Goal: Check status: Verify the current state of an ongoing process or item

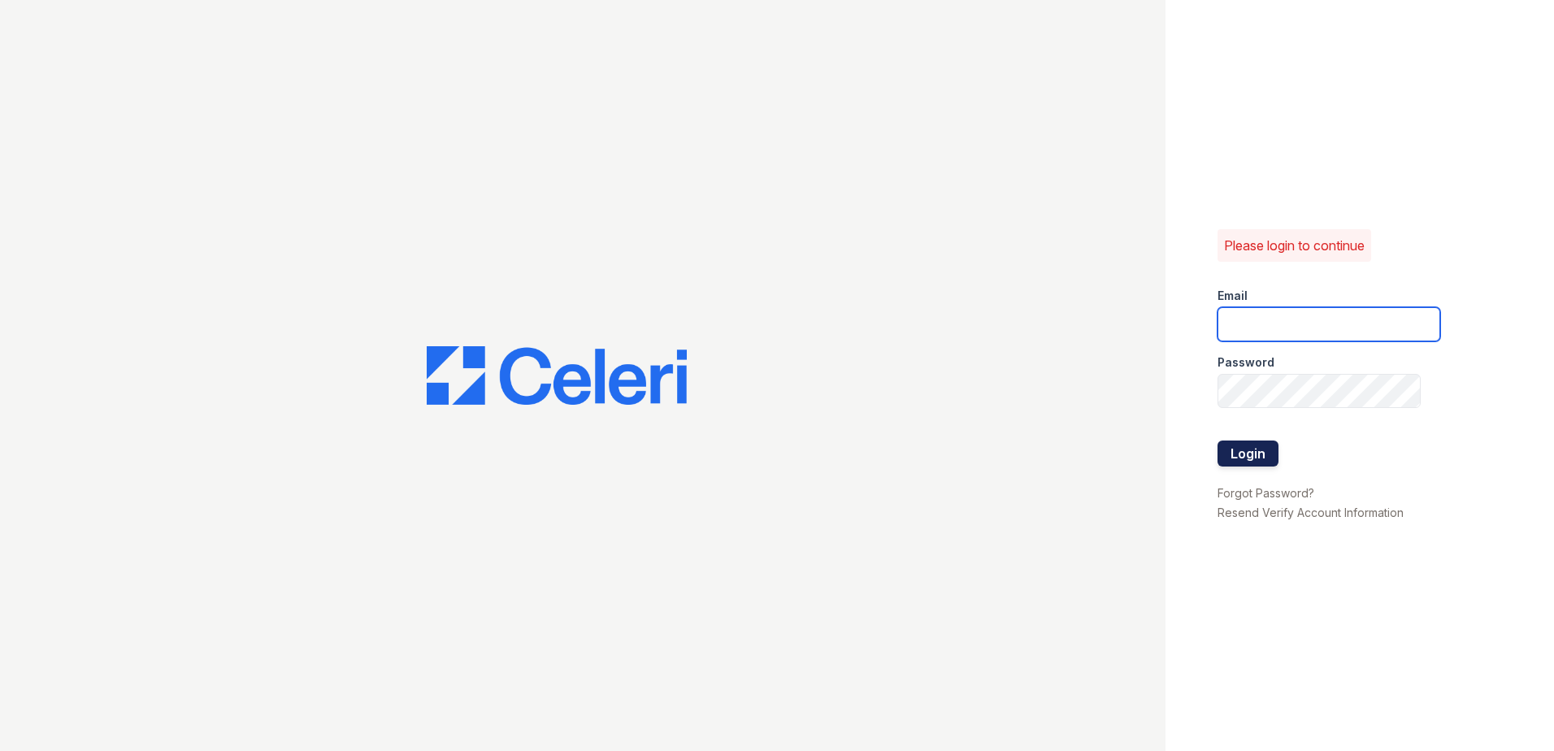
type input "arrivewestend@trinity-pm.com"
click at [1228, 457] on button "Login" at bounding box center [1247, 453] width 61 height 26
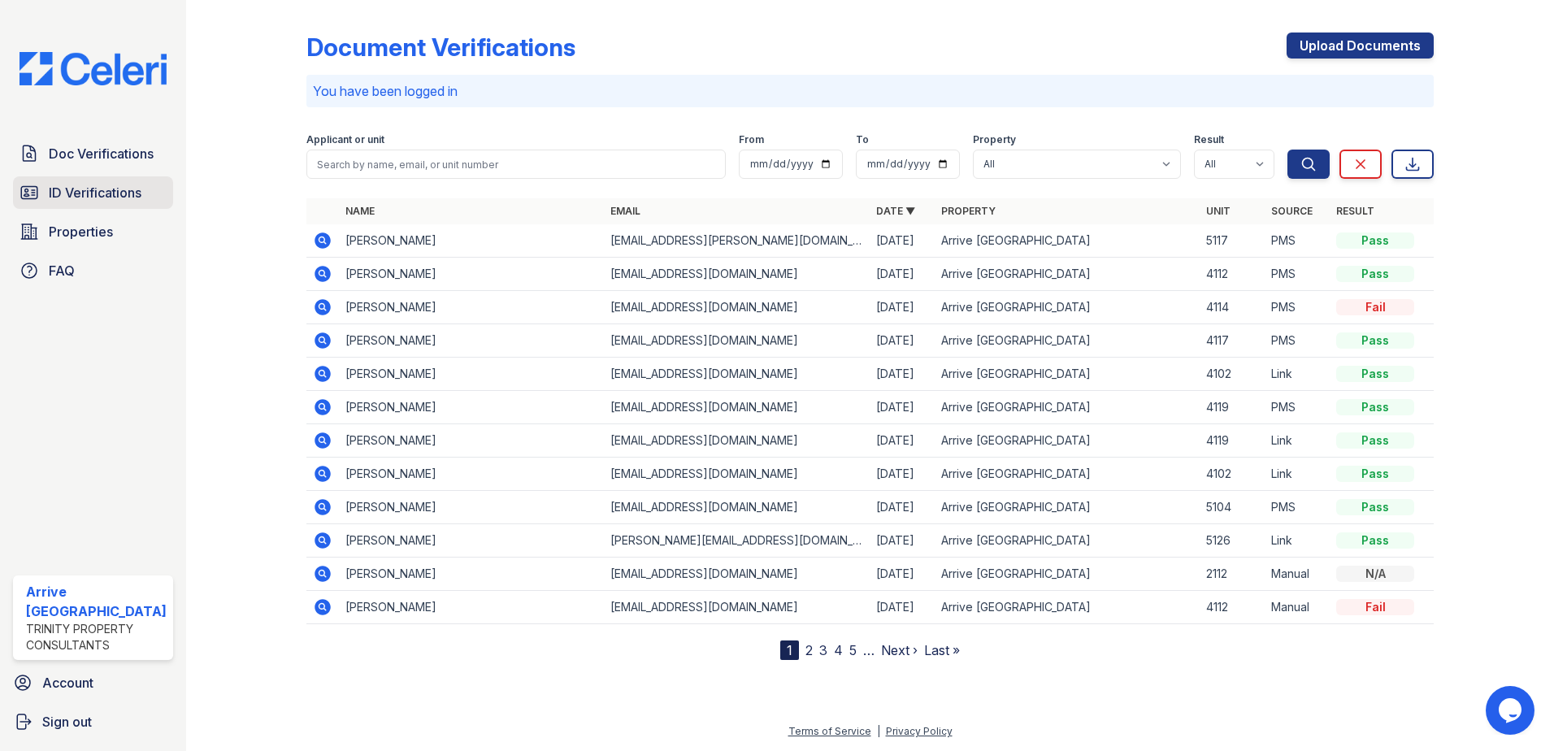
click at [149, 200] on link "ID Verifications" at bounding box center [93, 192] width 160 height 33
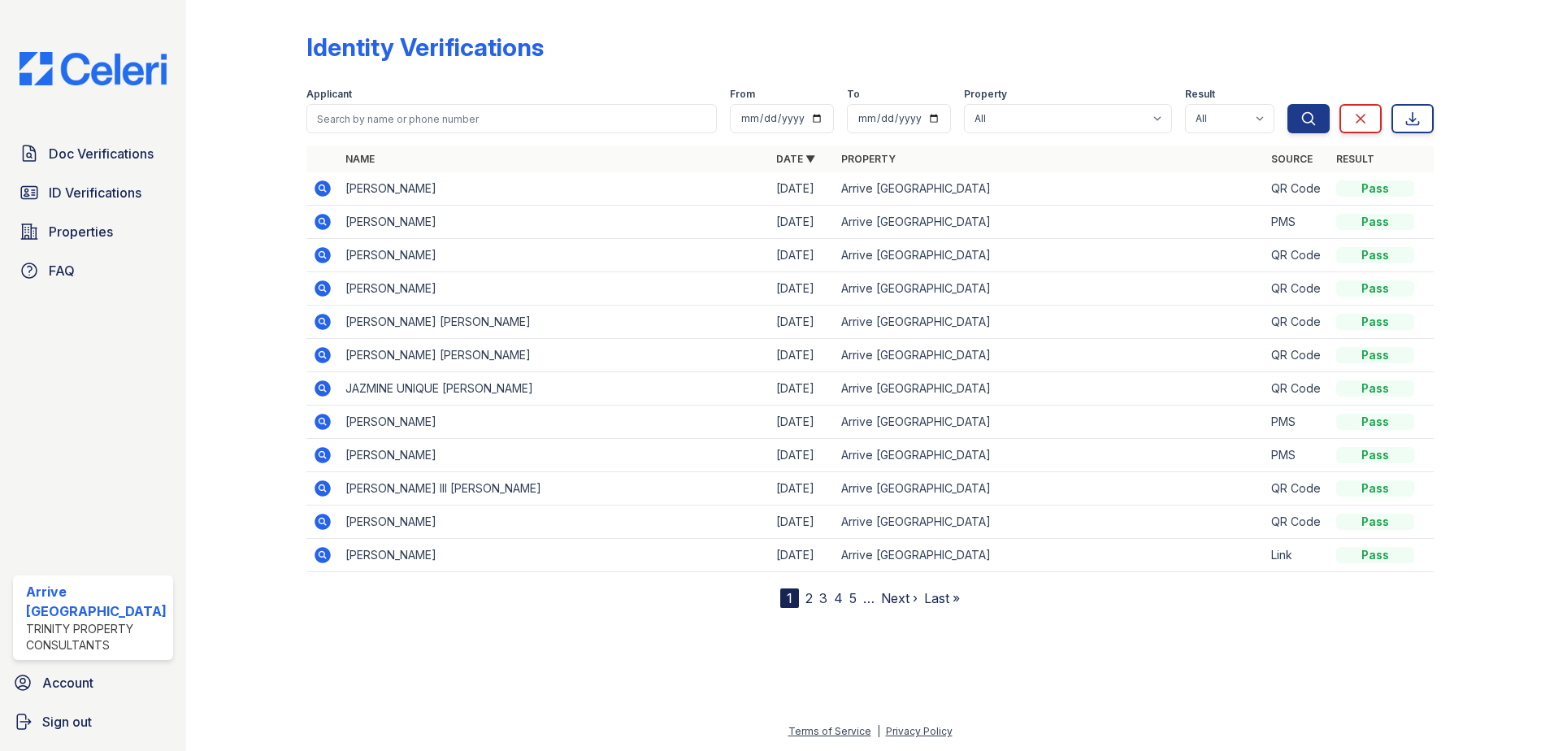
click at [440, 93] on div "Applicant" at bounding box center [511, 96] width 411 height 16
click at [438, 119] on input "search" at bounding box center [511, 118] width 411 height 29
type input "rodgers"
click at [1287, 104] on button "Search" at bounding box center [1308, 118] width 42 height 29
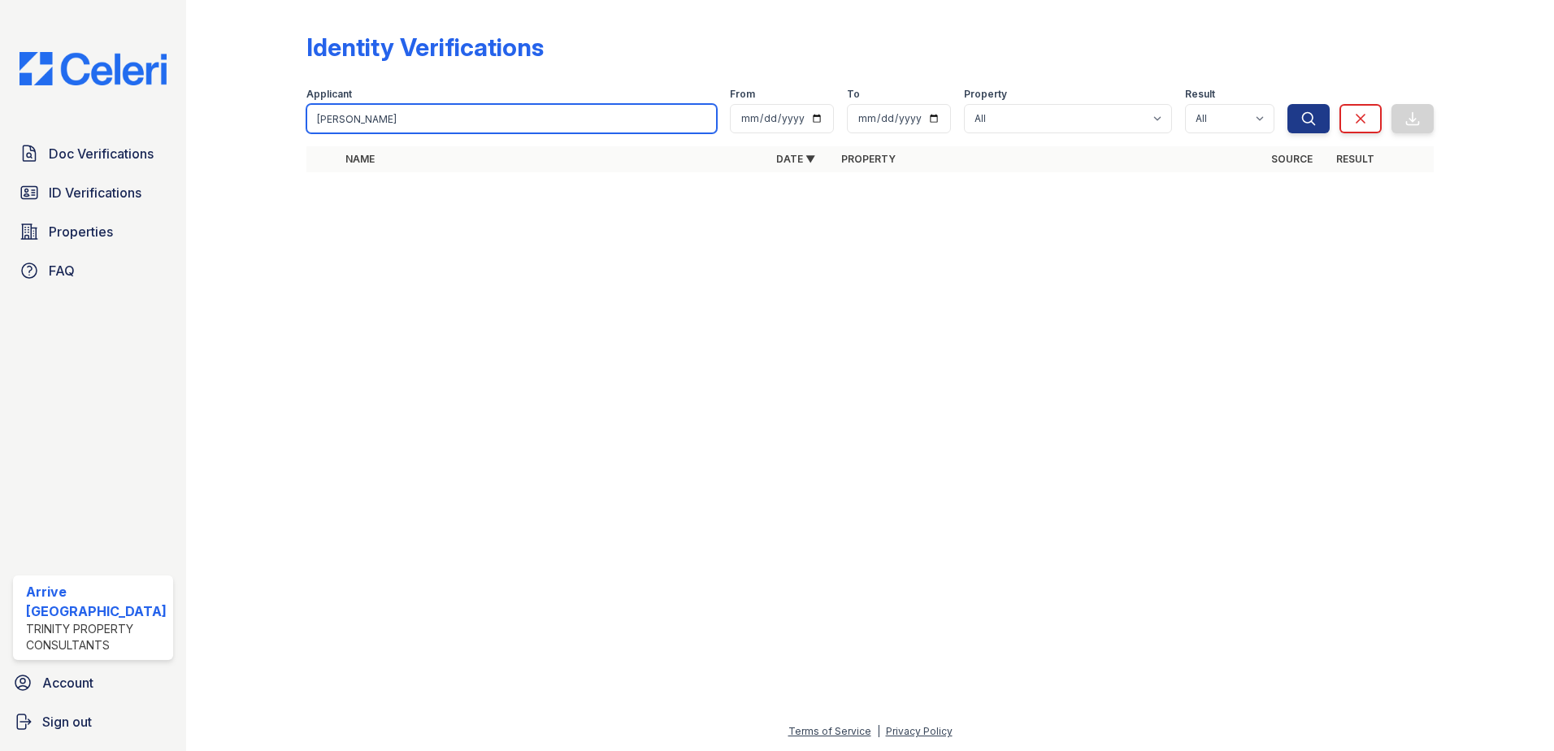
click at [437, 117] on input "rodgers" at bounding box center [511, 118] width 411 height 29
type input "r"
paste input "Rogers, Jennifer"
click at [351, 119] on input "Rogers, Jennifer" at bounding box center [511, 118] width 411 height 29
click at [320, 121] on input "[PERSON_NAME]" at bounding box center [511, 118] width 411 height 29
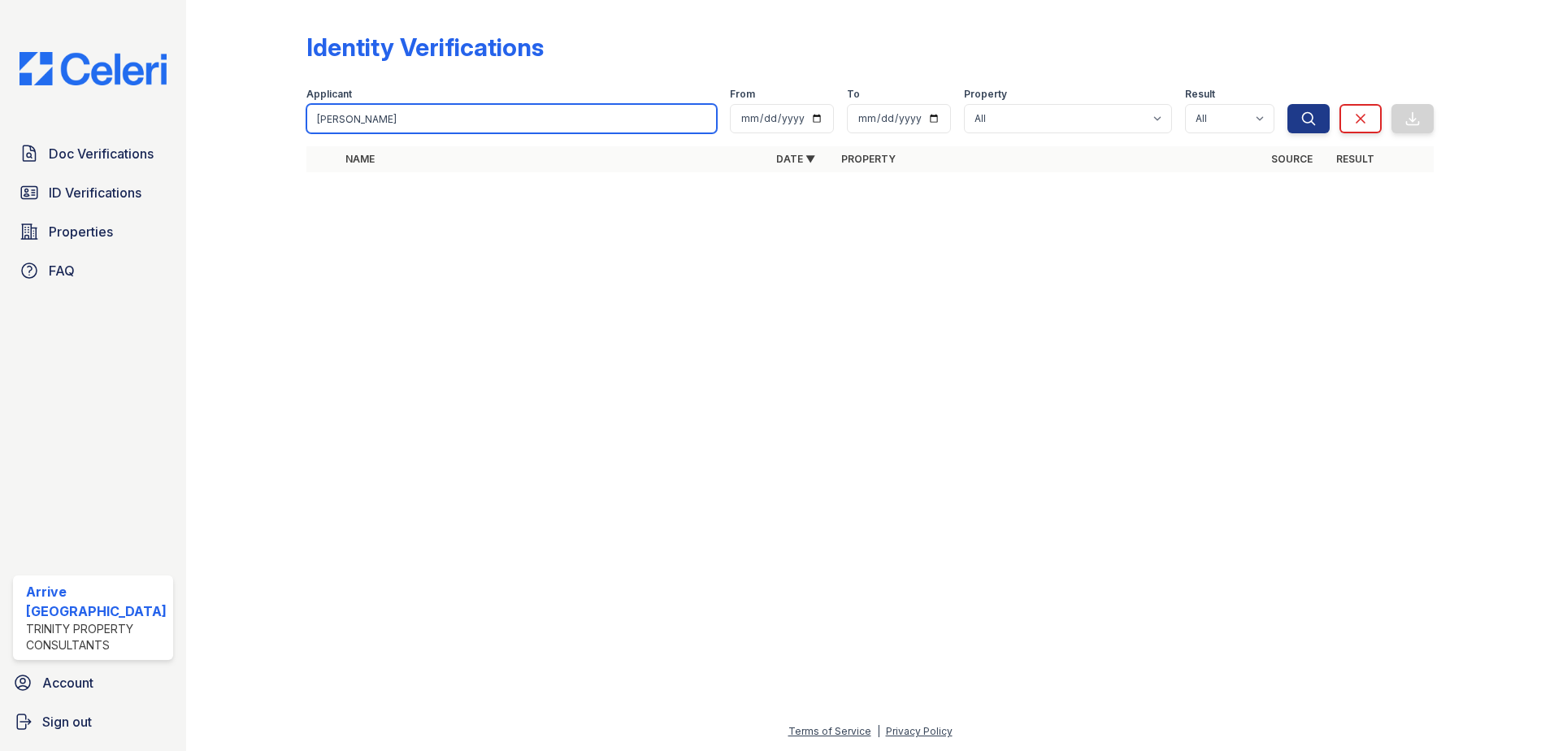
type input "[PERSON_NAME]"
click at [1287, 104] on button "Search" at bounding box center [1308, 118] width 42 height 29
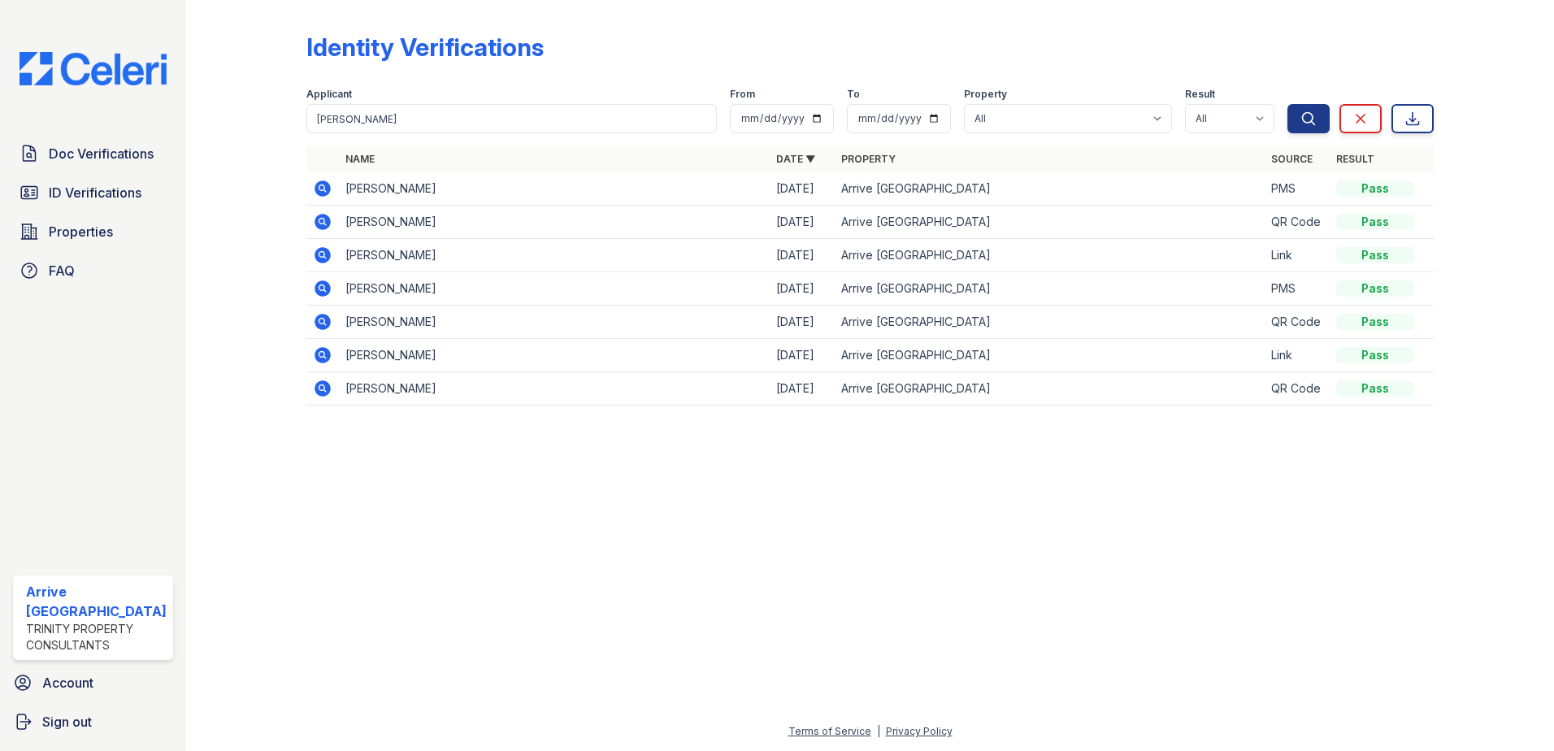
click at [313, 289] on icon at bounding box center [323, 289] width 20 height 20
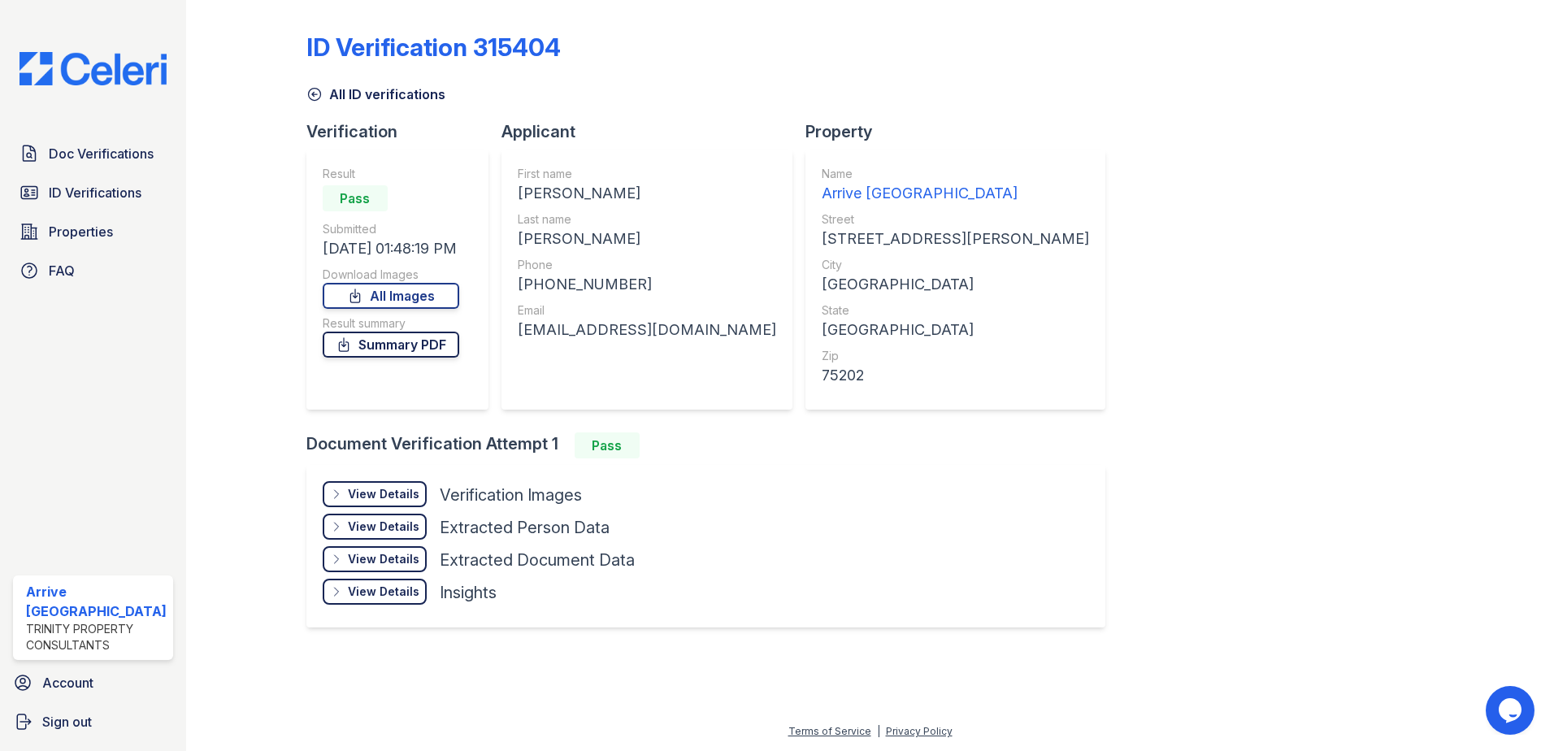
click at [366, 340] on link "Summary PDF" at bounding box center [391, 345] width 137 height 26
